Goal: Transaction & Acquisition: Purchase product/service

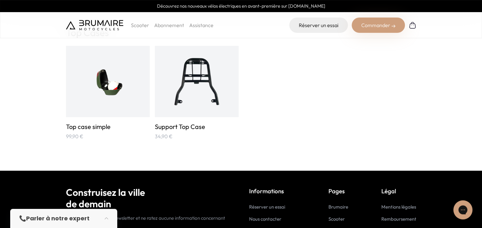
scroll to position [1062, 0]
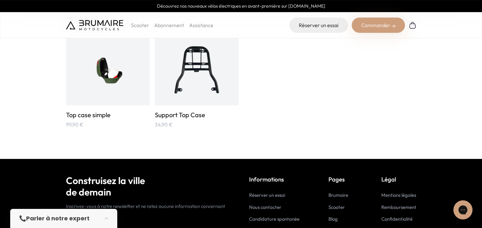
click at [202, 74] on img at bounding box center [197, 70] width 56 height 56
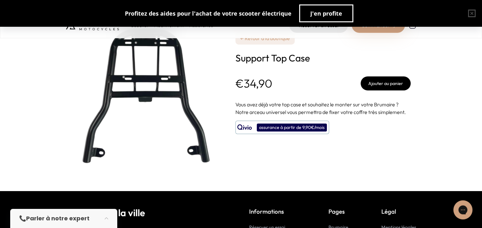
click at [435, 57] on section "**********" at bounding box center [241, 95] width 482 height 191
drag, startPoint x: 330, startPoint y: 17, endPoint x: 215, endPoint y: 45, distance: 118.8
click at [215, 45] on img at bounding box center [145, 95] width 159 height 159
click at [319, 11] on span "J'en profite" at bounding box center [326, 13] width 32 height 9
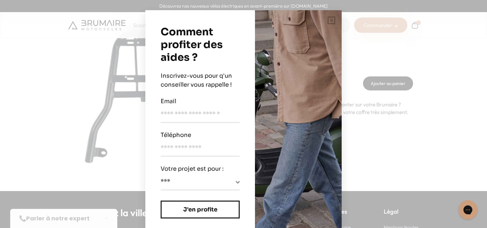
click at [45, 86] on div "**********" at bounding box center [243, 114] width 487 height 228
click at [329, 18] on button "button" at bounding box center [331, 20] width 20 height 20
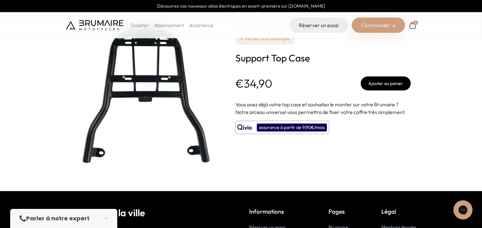
click at [414, 23] on div "1" at bounding box center [415, 22] width 5 height 5
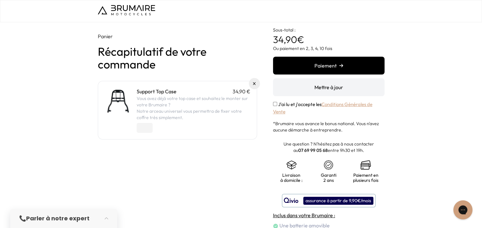
click at [470, 228] on div at bounding box center [241, 228] width 482 height 0
click at [468, 228] on div at bounding box center [241, 228] width 482 height 0
click at [319, 64] on button "Paiement" at bounding box center [329, 66] width 112 height 18
